Goal: Book appointment/travel/reservation

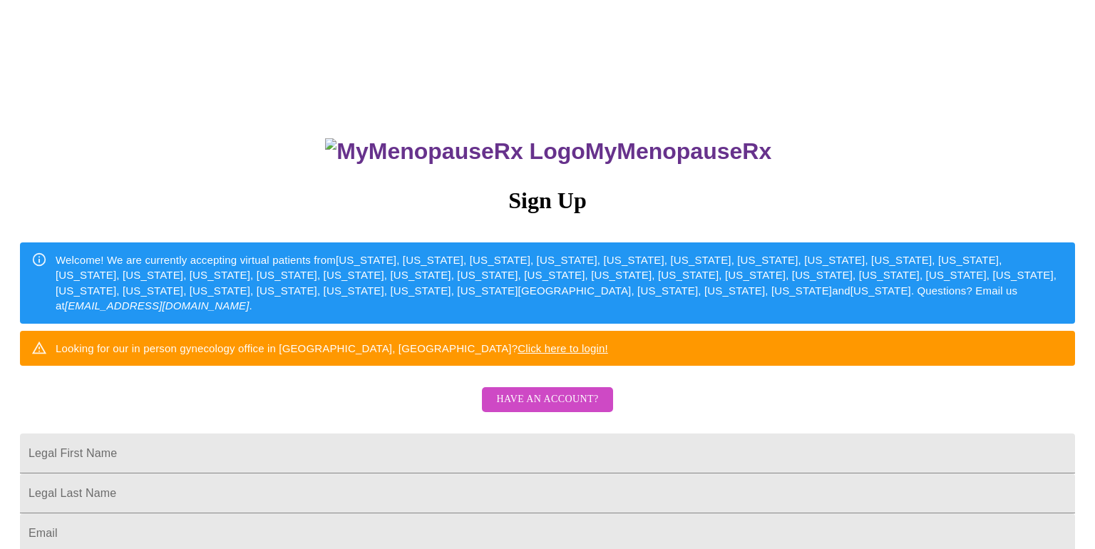
scroll to position [1, 0]
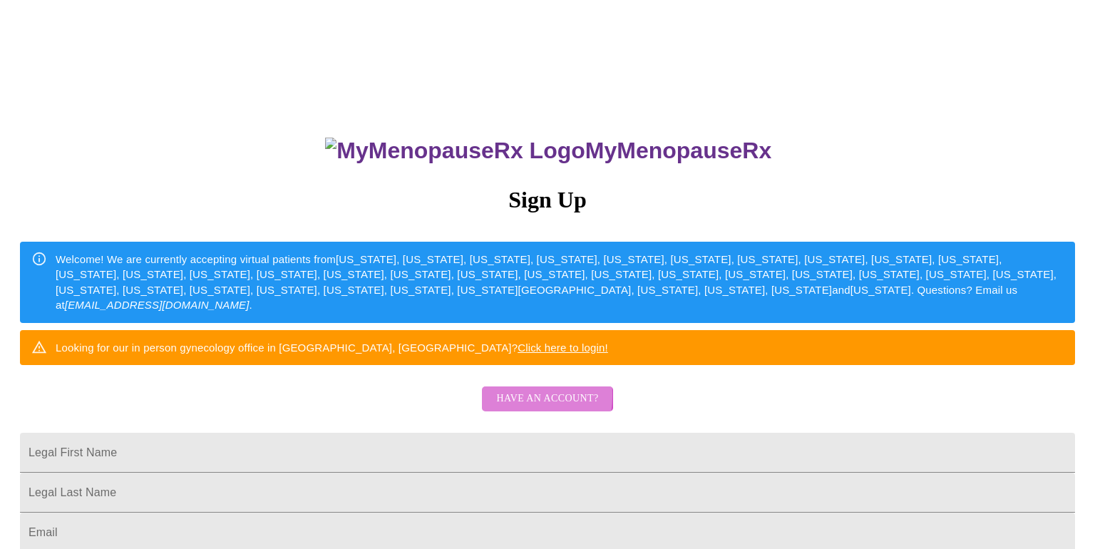
click at [508, 408] on span "Have an account?" at bounding box center [547, 399] width 102 height 18
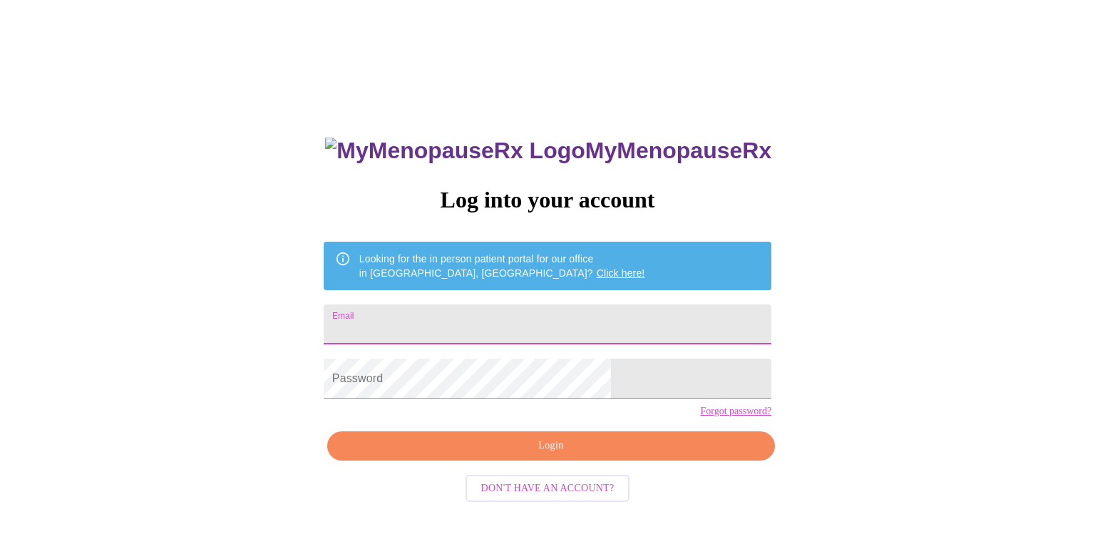
click at [490, 307] on input "Email" at bounding box center [548, 324] width 448 height 40
type input "[EMAIL_ADDRESS][DOMAIN_NAME]"
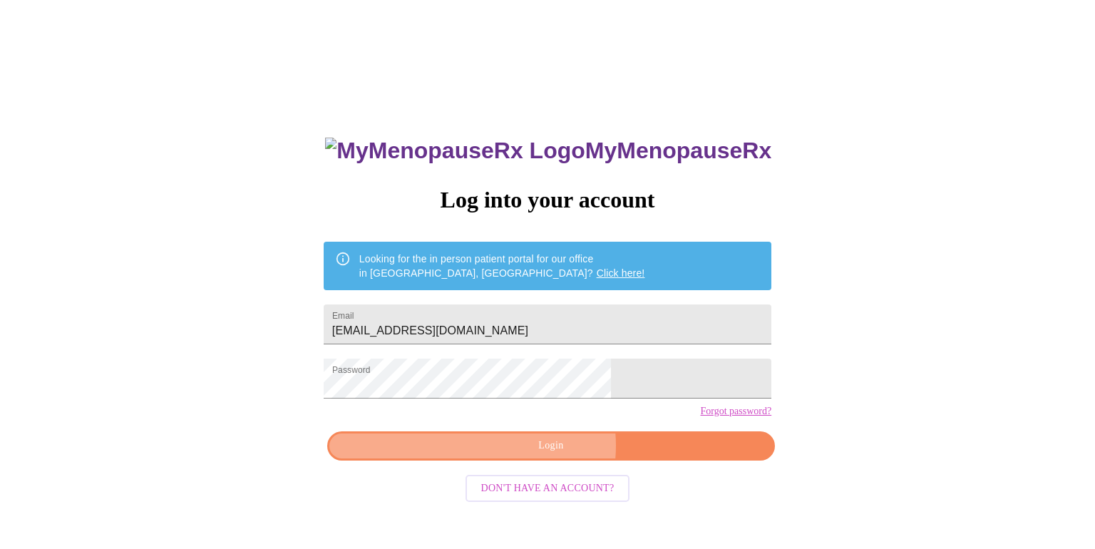
click at [543, 455] on span "Login" at bounding box center [551, 446] width 415 height 18
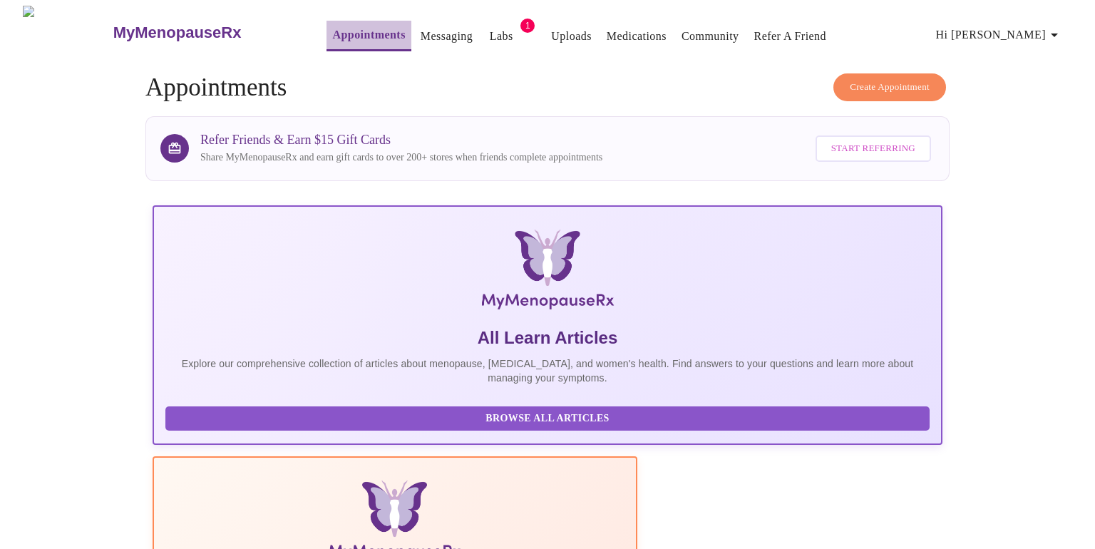
click at [351, 31] on link "Appointments" at bounding box center [368, 35] width 73 height 20
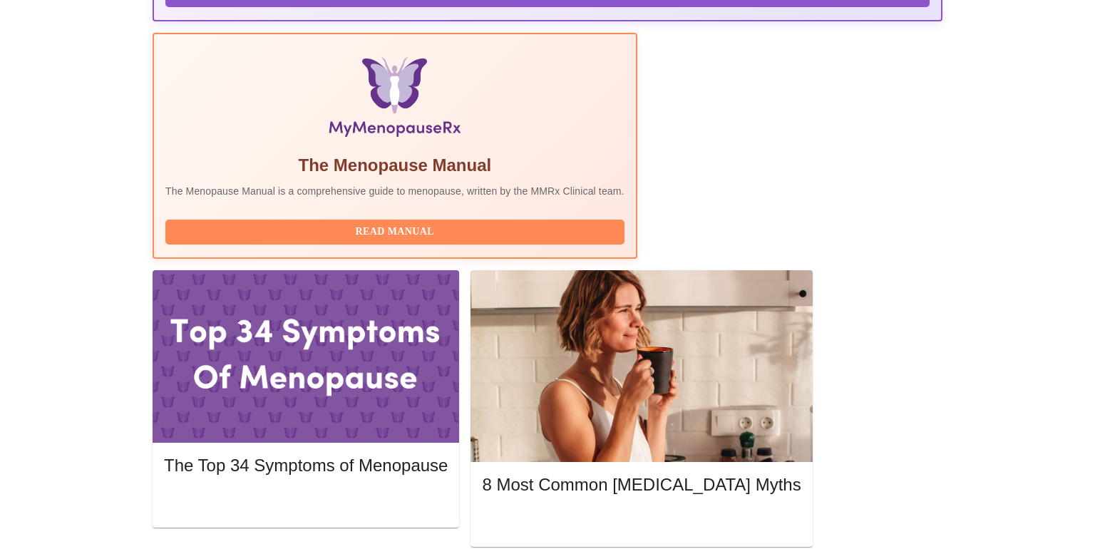
scroll to position [431, 0]
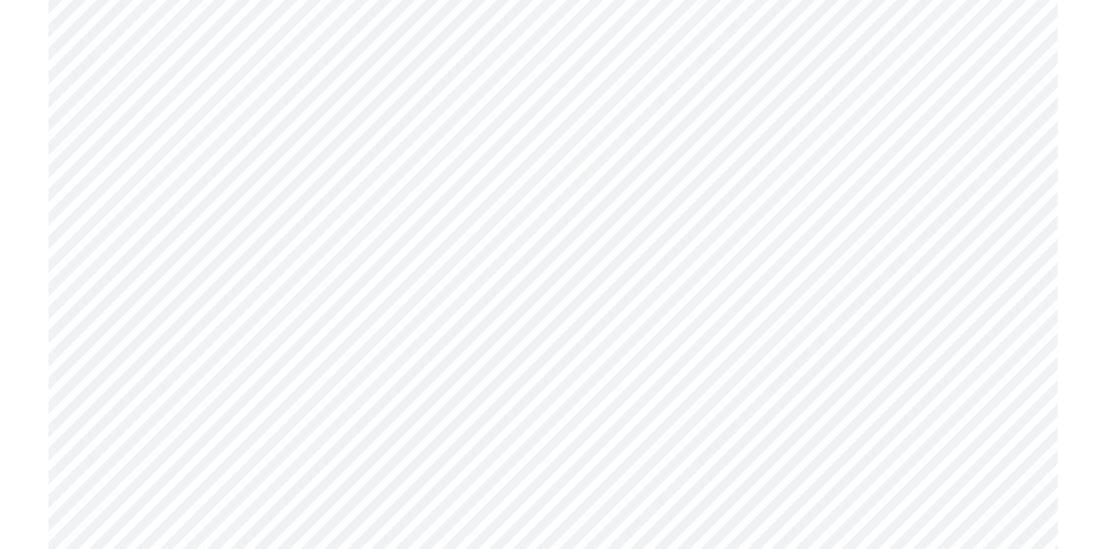
scroll to position [5029, 0]
